Goal: Find contact information: Find contact information

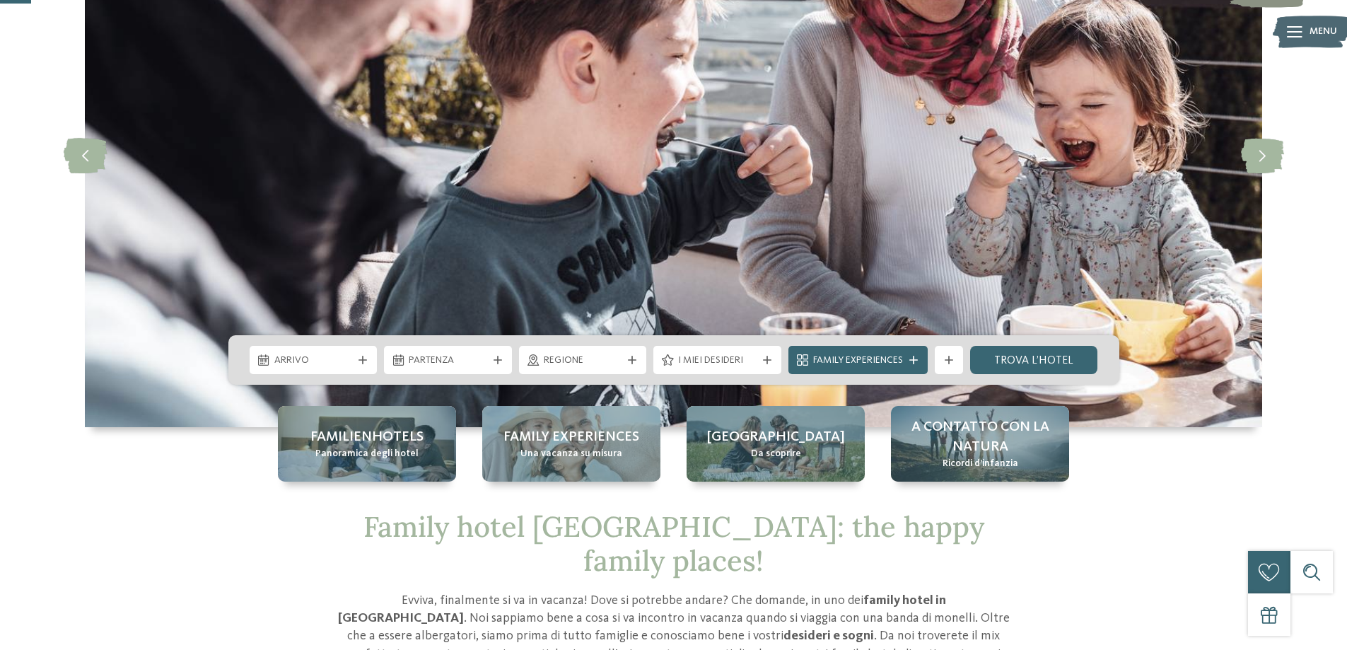
scroll to position [212, 0]
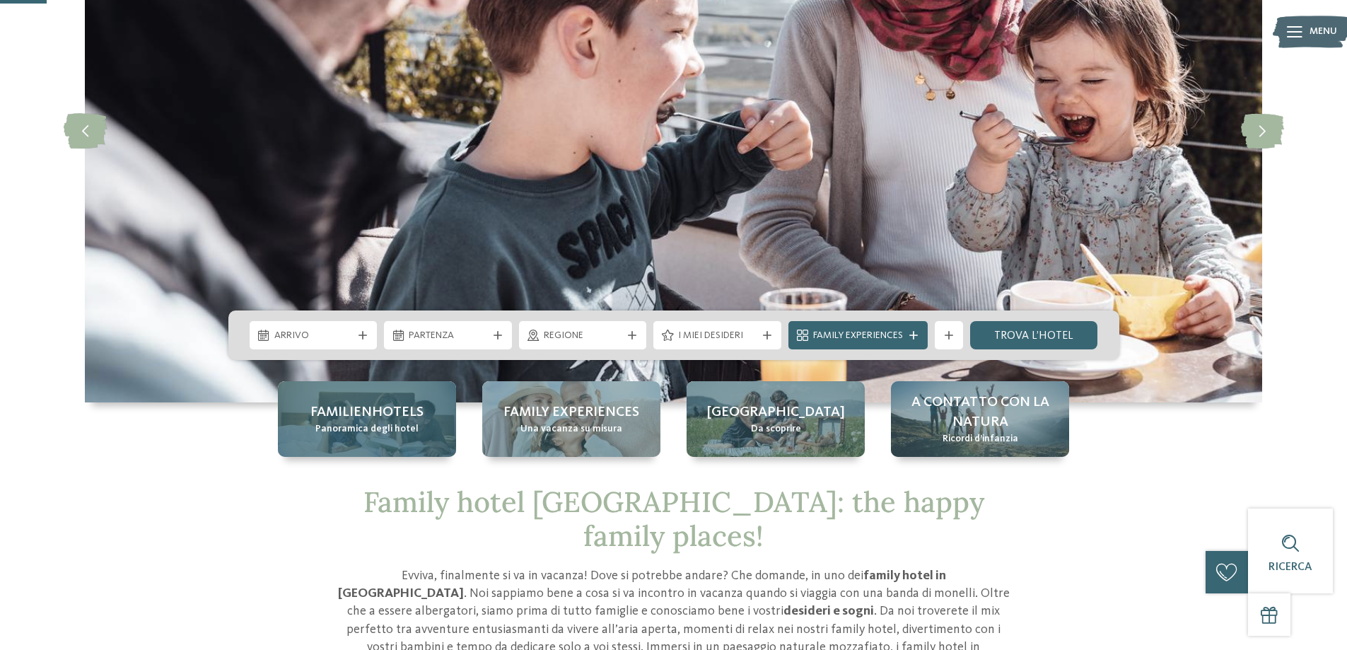
click at [383, 420] on span "Familienhotels" at bounding box center [367, 412] width 113 height 20
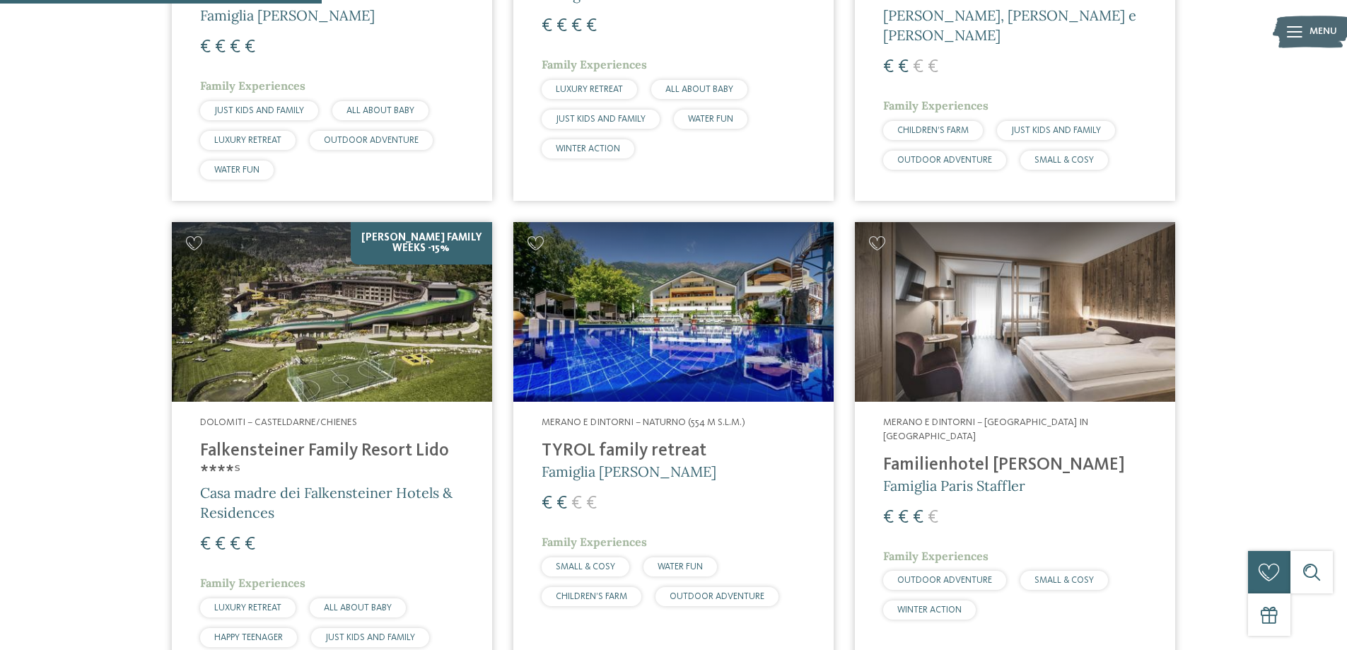
scroll to position [1202, 0]
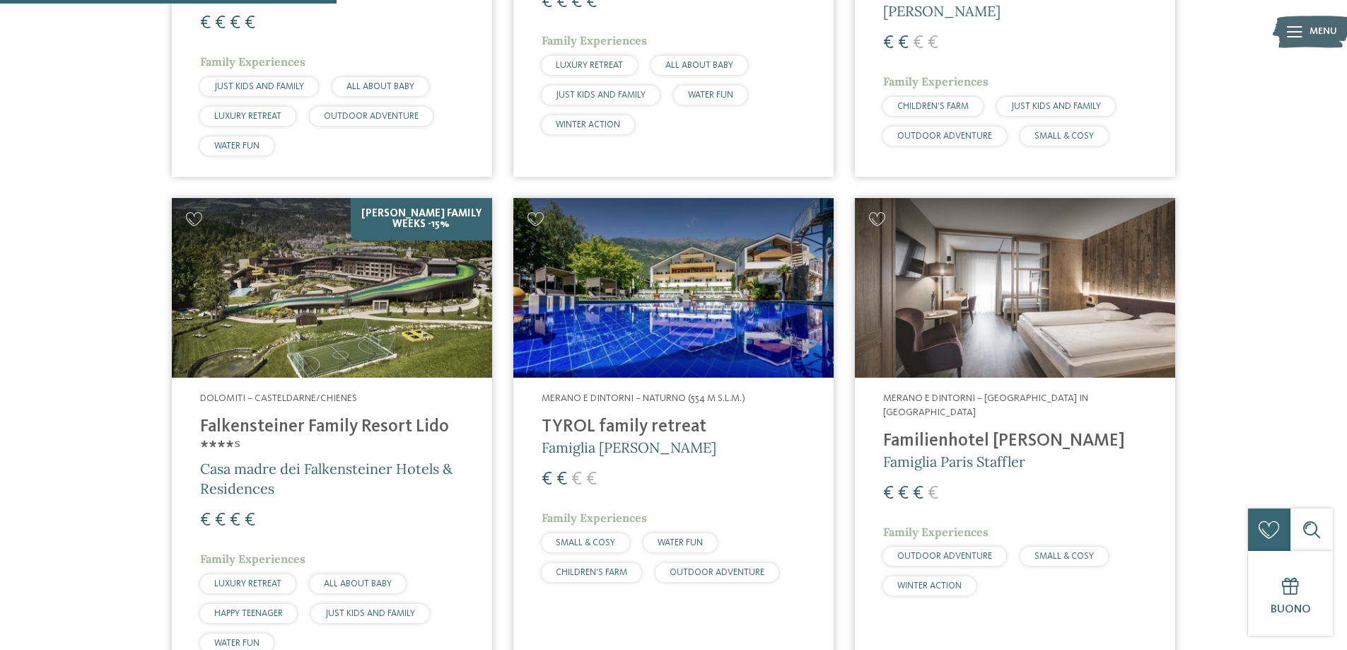
click at [725, 321] on img at bounding box center [674, 288] width 320 height 180
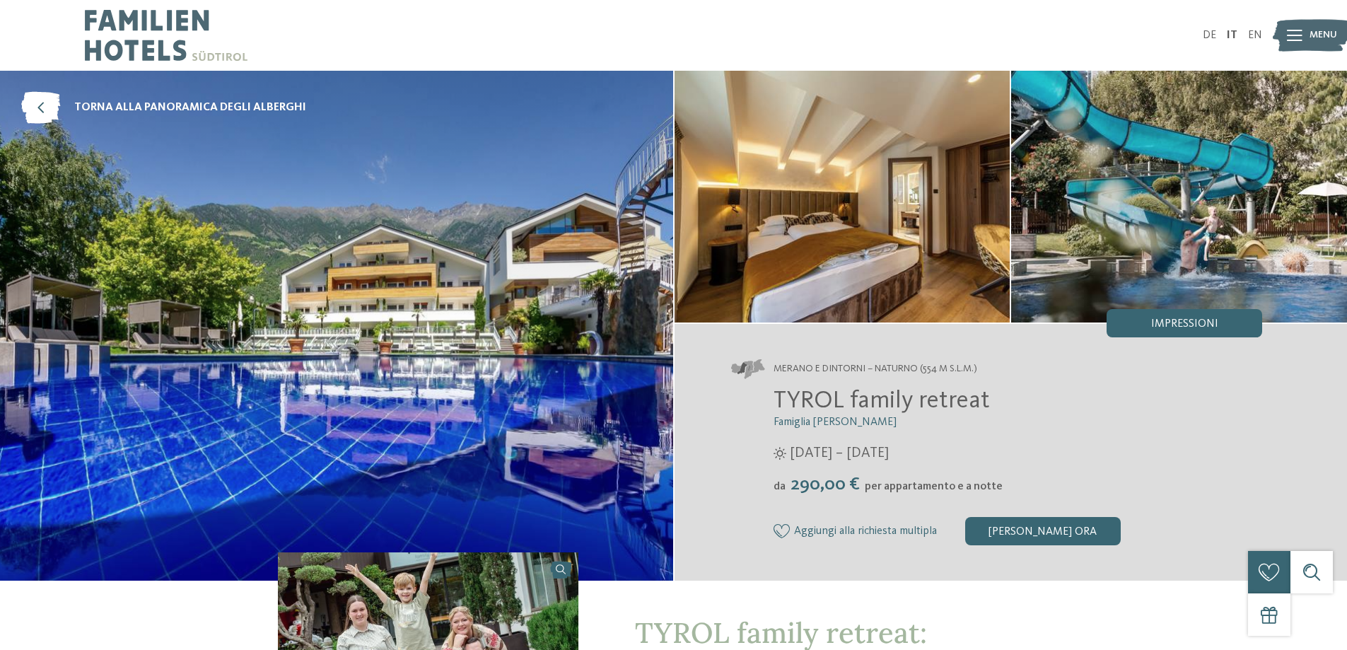
click at [1309, 40] on img at bounding box center [1312, 35] width 78 height 39
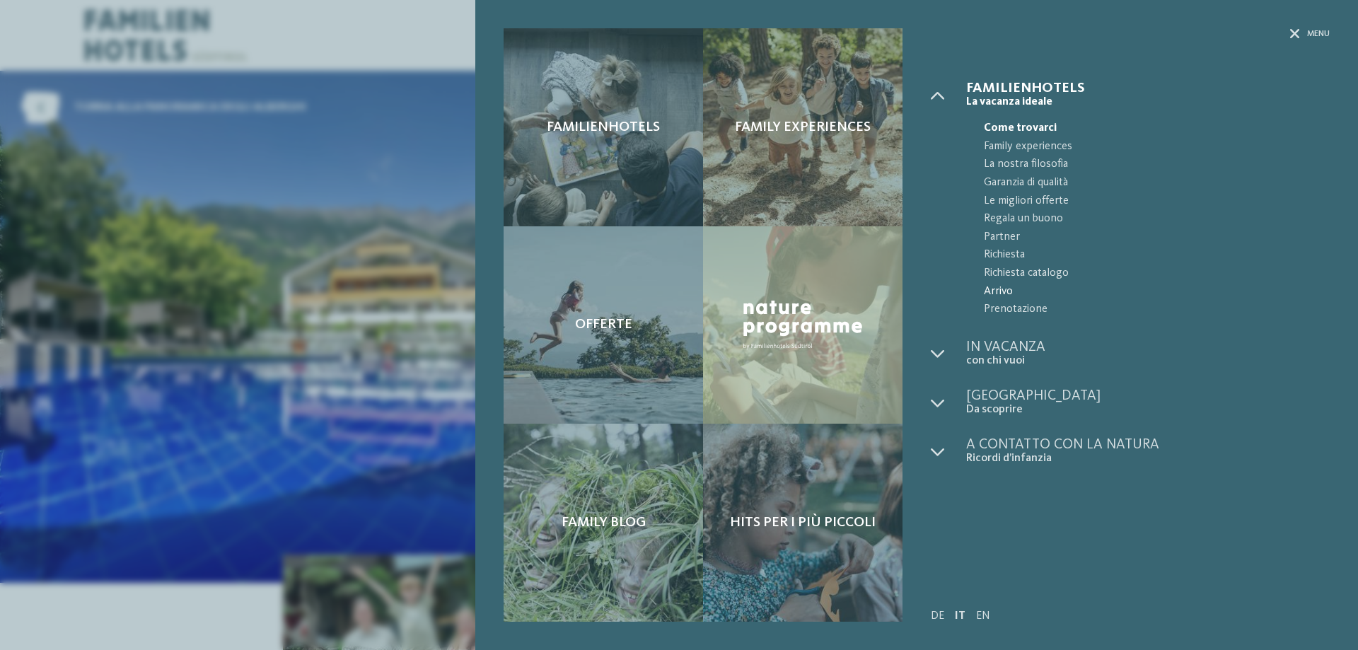
click at [1004, 288] on span "Arrivo" at bounding box center [1157, 292] width 346 height 18
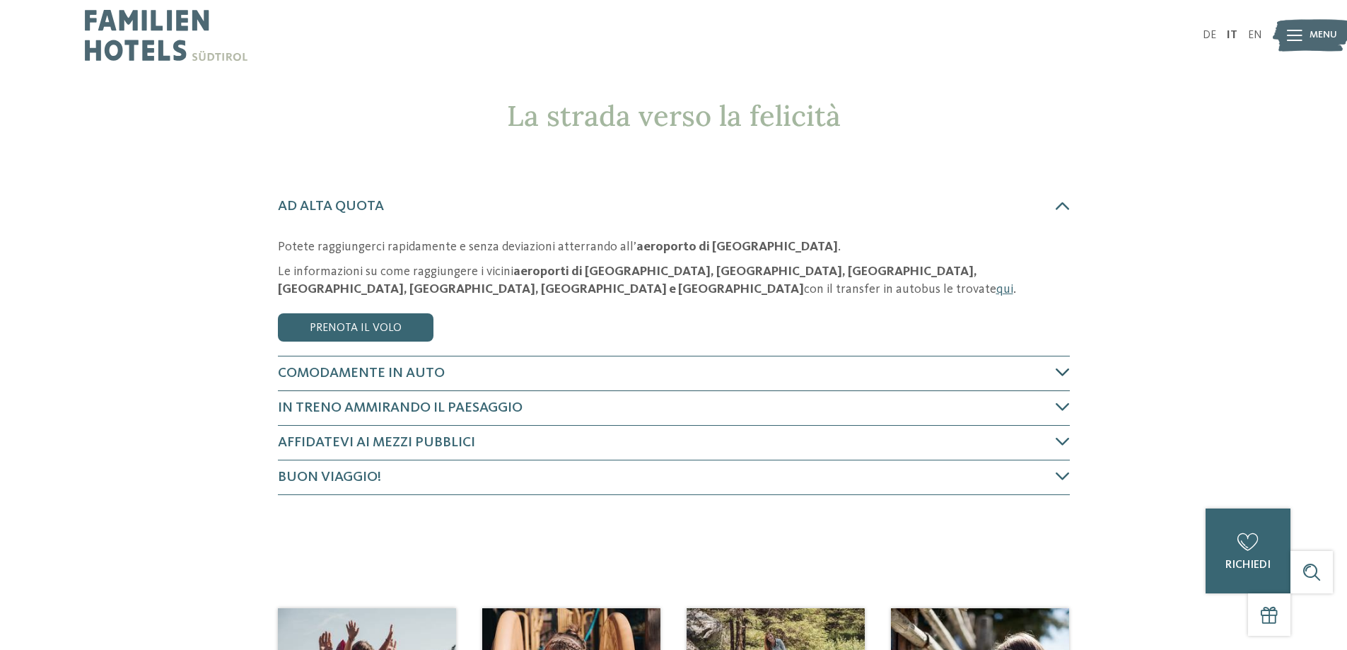
click at [1064, 369] on icon at bounding box center [1063, 372] width 14 height 14
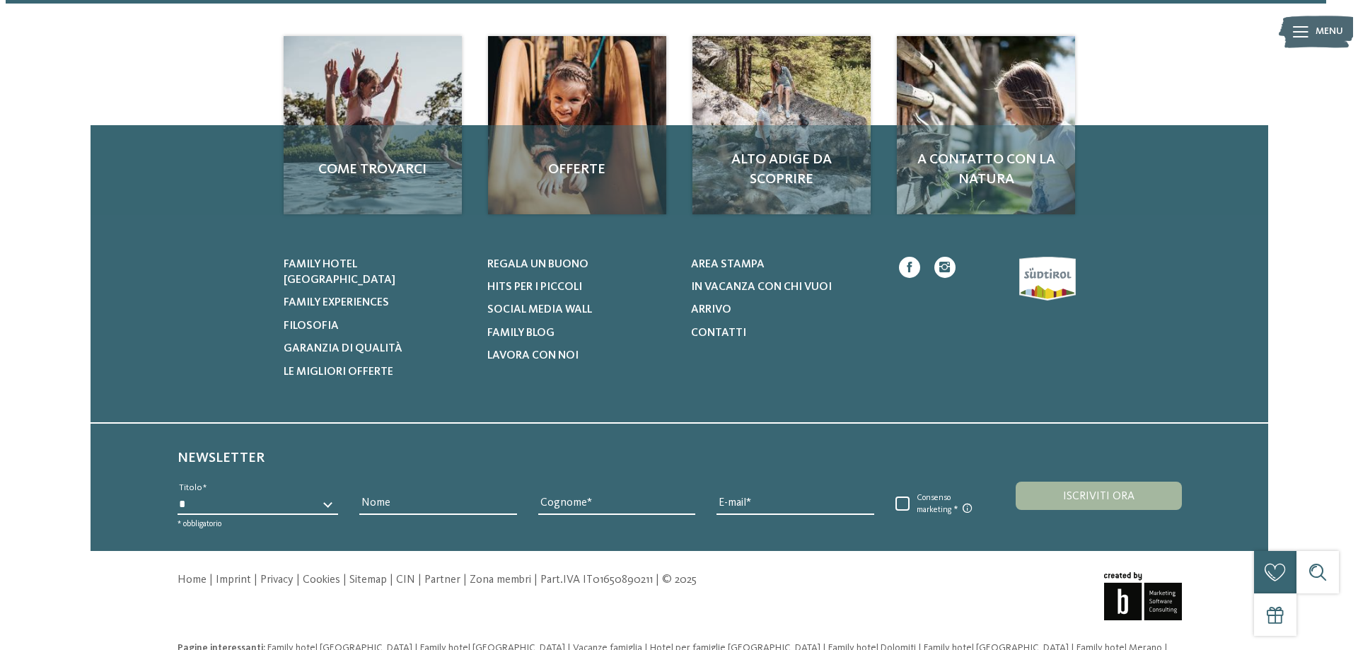
scroll to position [711, 0]
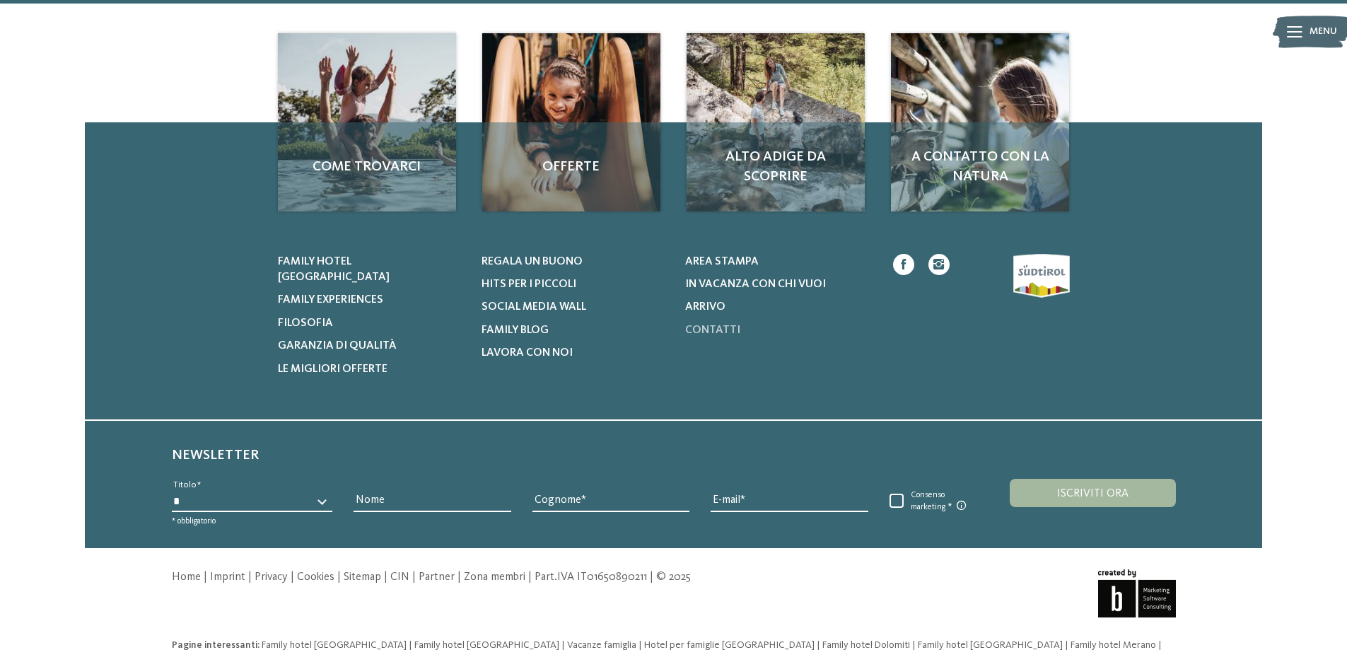
click at [709, 325] on span "Contatti" at bounding box center [712, 330] width 55 height 11
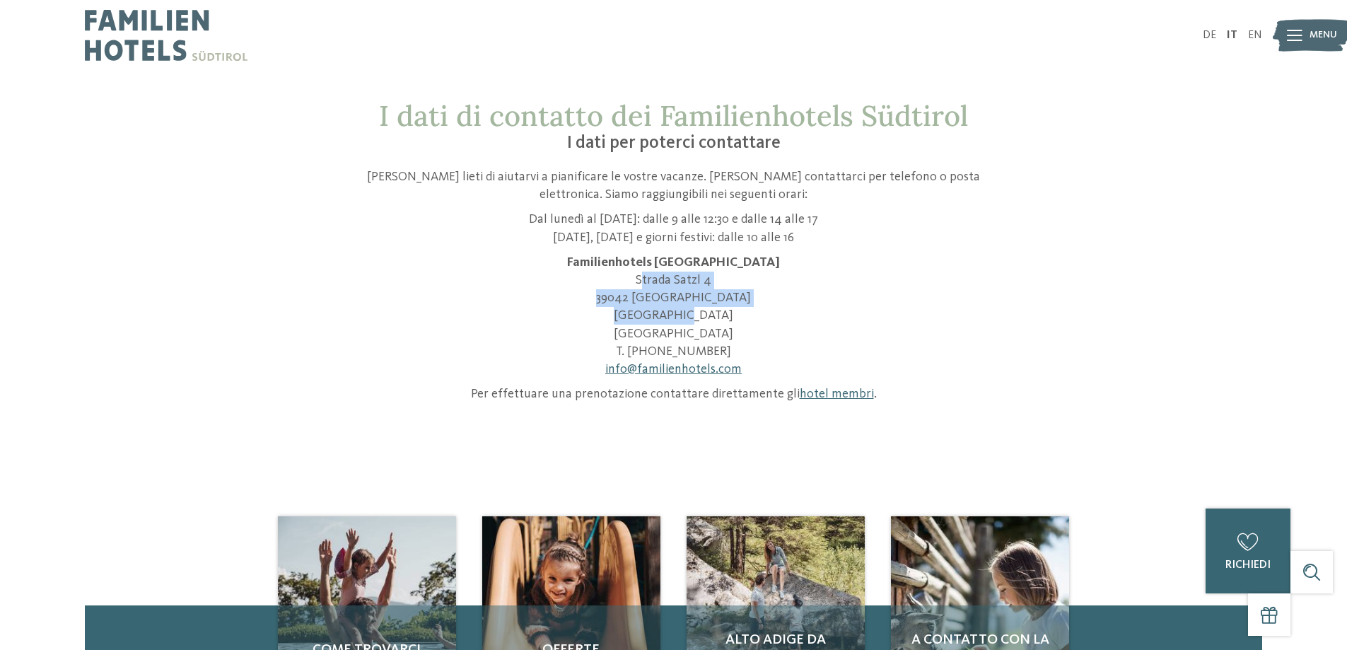
drag, startPoint x: 704, startPoint y: 308, endPoint x: 623, endPoint y: 283, distance: 84.6
click at [623, 283] on p "Familienhotels Südtirol [STREET_ADDRESS] T. [PHONE_NUMBER] info@ no-spam. famil…" at bounding box center [674, 316] width 672 height 124
copy p "Strada Satzl 4 39042 [GEOGRAPHIC_DATA]"
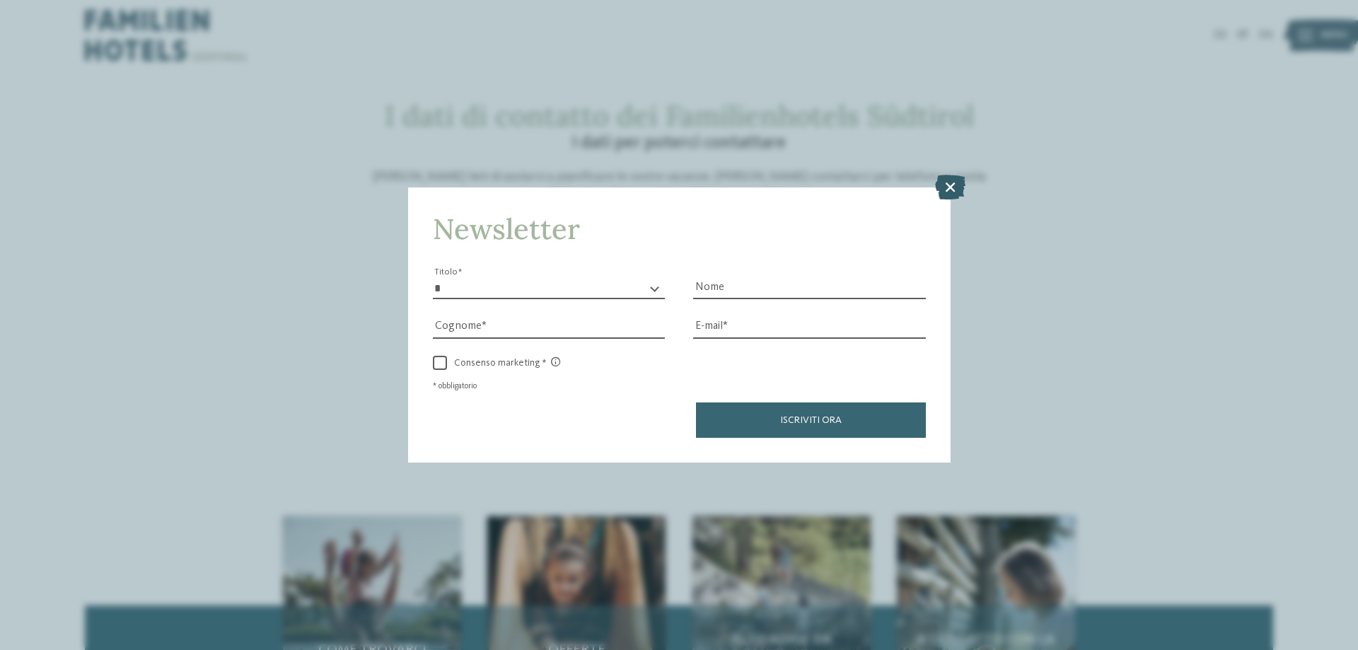
click at [953, 178] on icon at bounding box center [950, 187] width 30 height 25
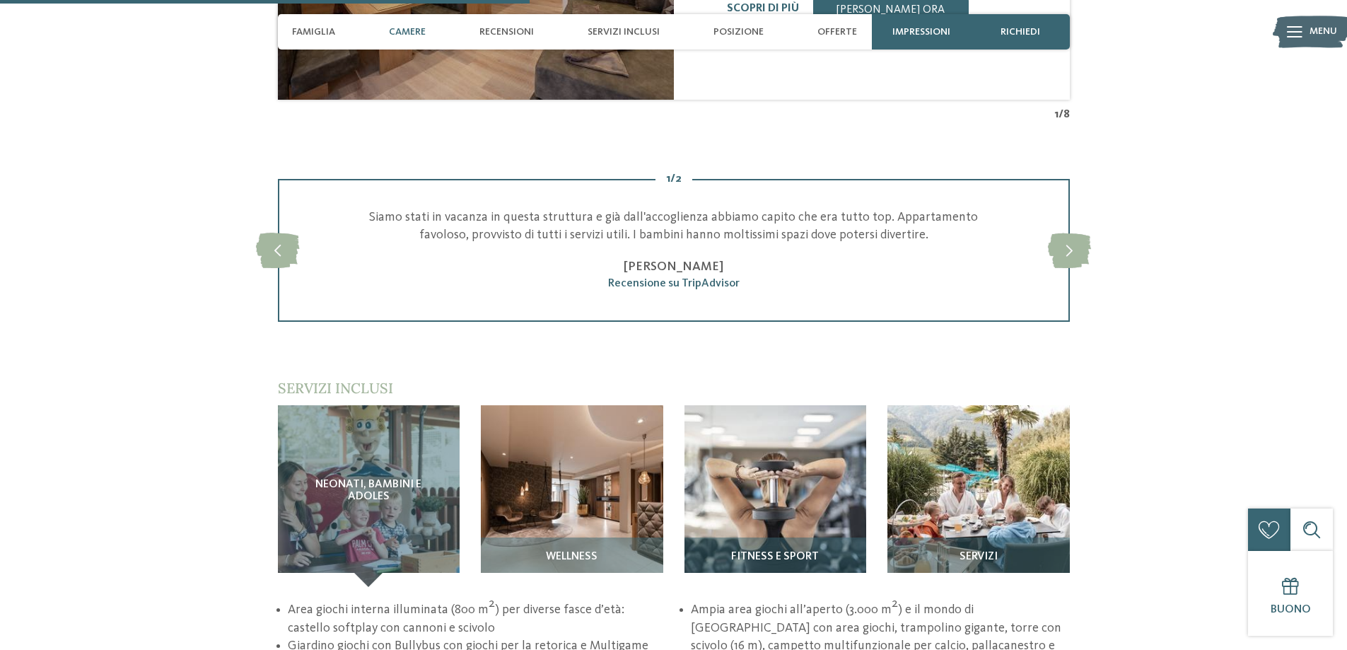
scroll to position [1698, 0]
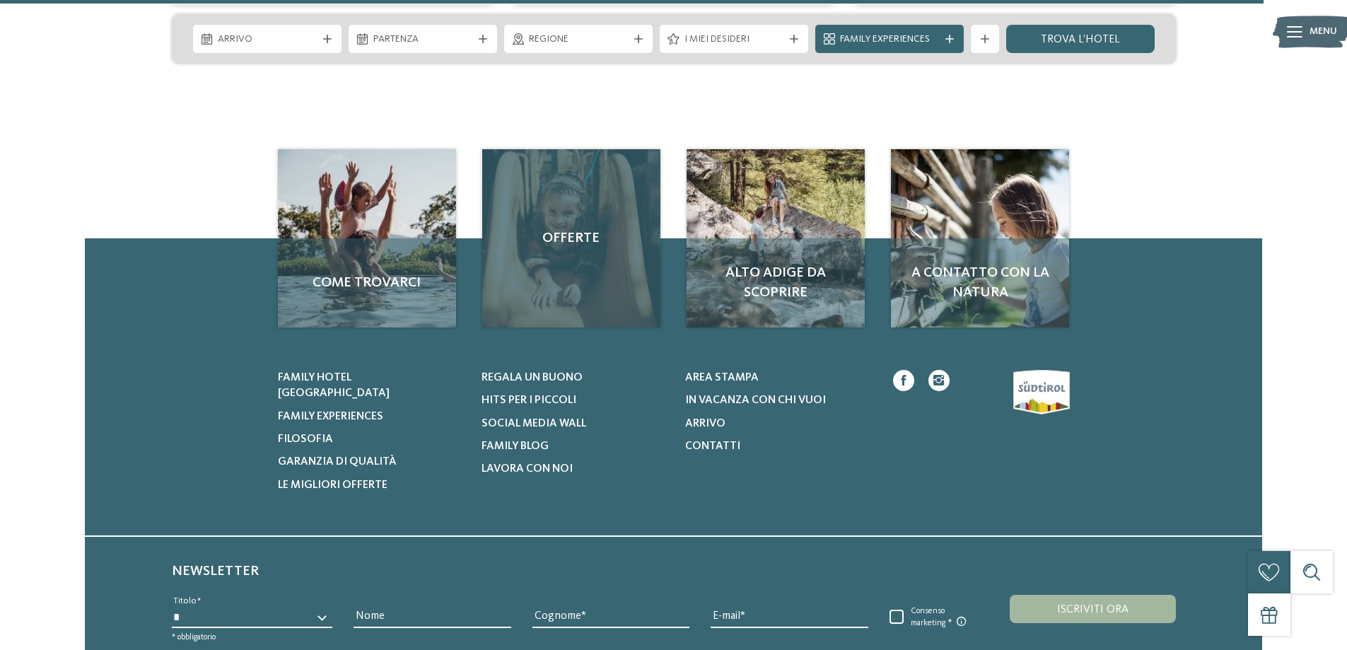
scroll to position [2758, 0]
